Goal: Task Accomplishment & Management: Manage account settings

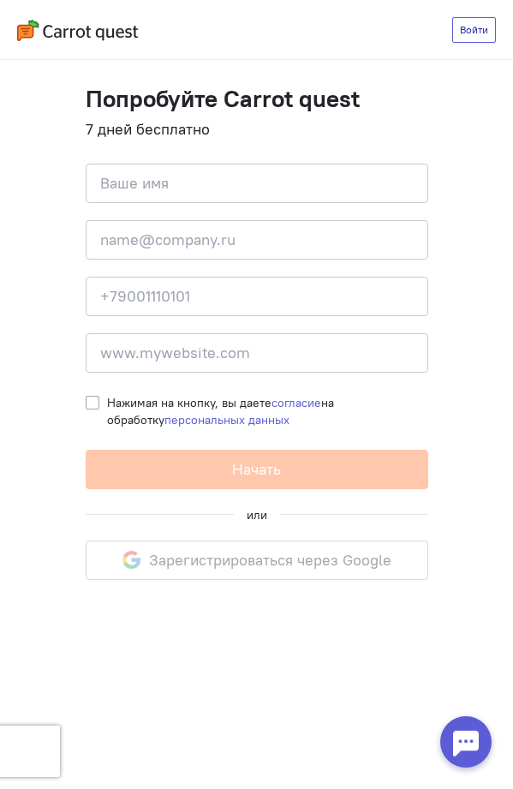
click at [465, 32] on link "Войти" at bounding box center [474, 30] width 44 height 26
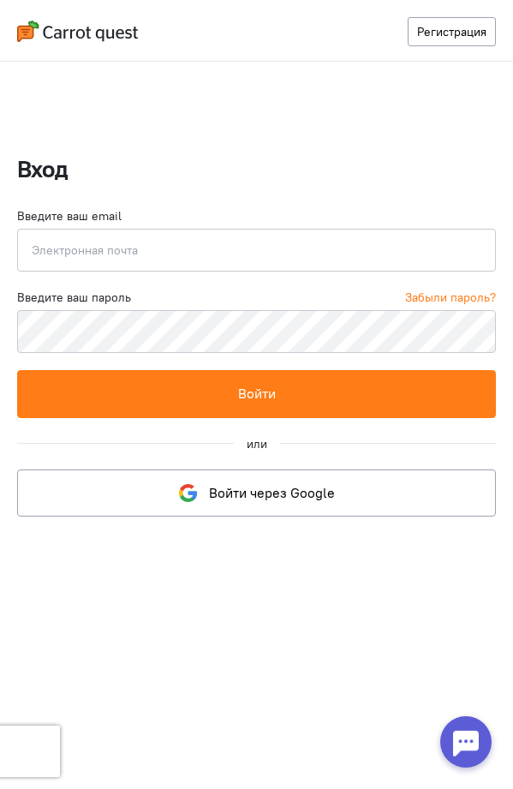
type input "[EMAIL_ADDRESS][DOMAIN_NAME]"
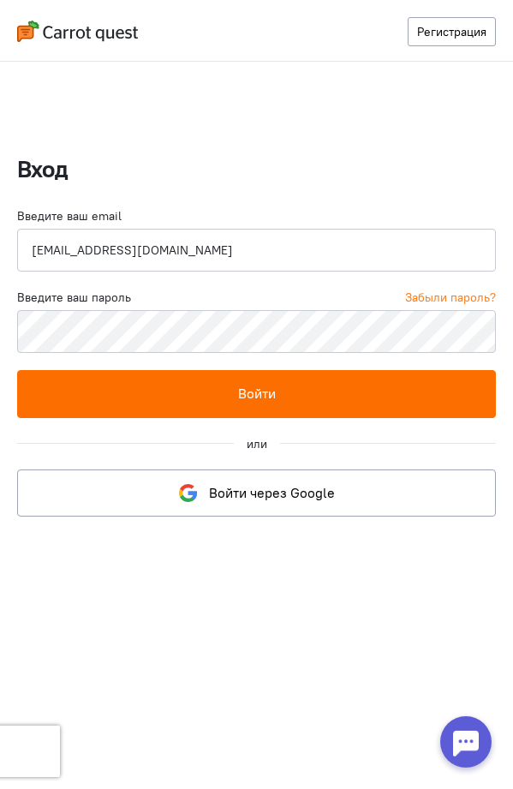
click at [230, 391] on button "Войти" at bounding box center [256, 393] width 479 height 47
